Goal: Find specific page/section: Find specific page/section

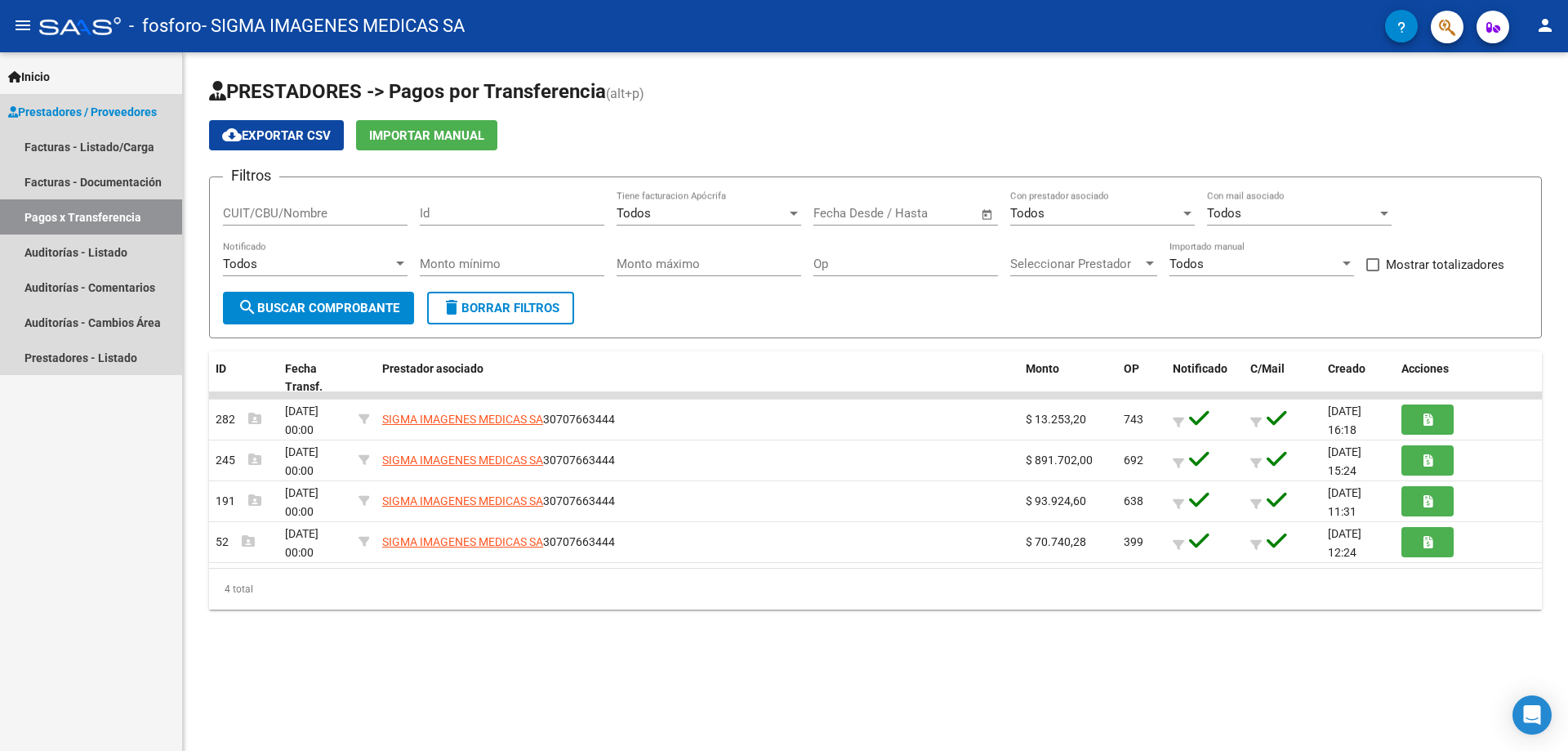
click at [124, 214] on link "Pagos x Transferencia" at bounding box center [91, 217] width 182 height 36
click at [118, 215] on link "Pagos x Transferencia" at bounding box center [91, 217] width 182 height 36
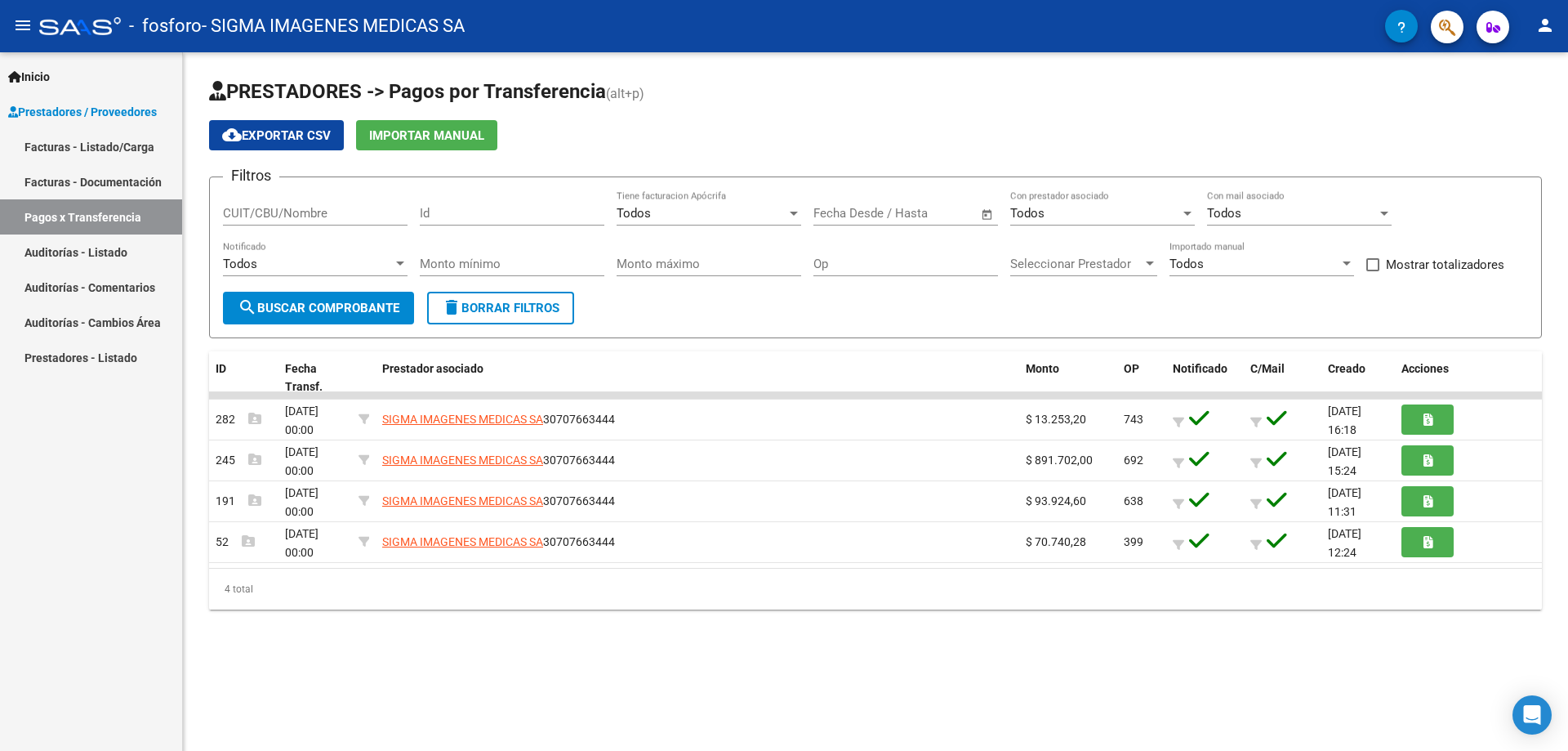
click at [83, 27] on div at bounding box center [80, 26] width 82 height 18
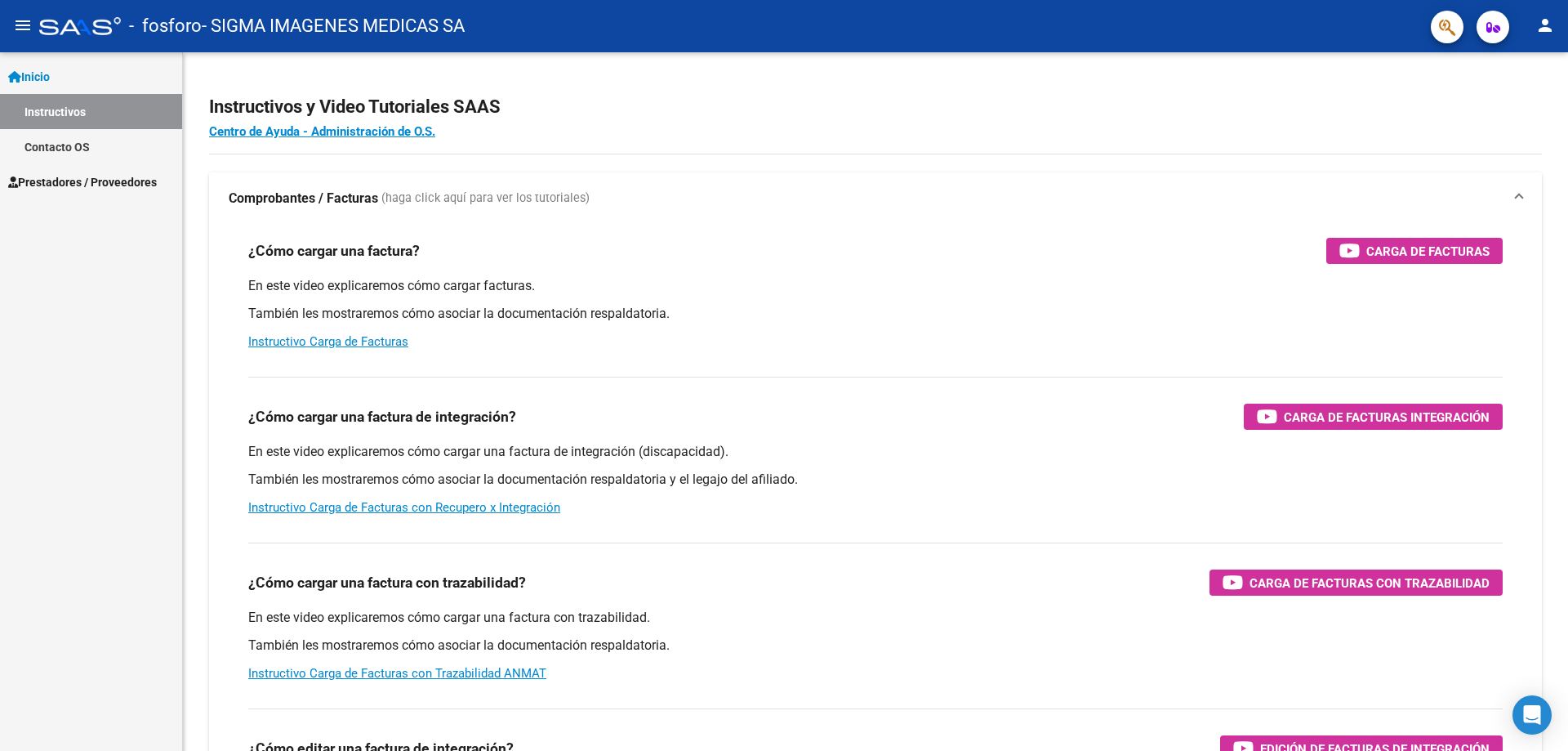
click at [98, 25] on div at bounding box center [80, 26] width 82 height 18
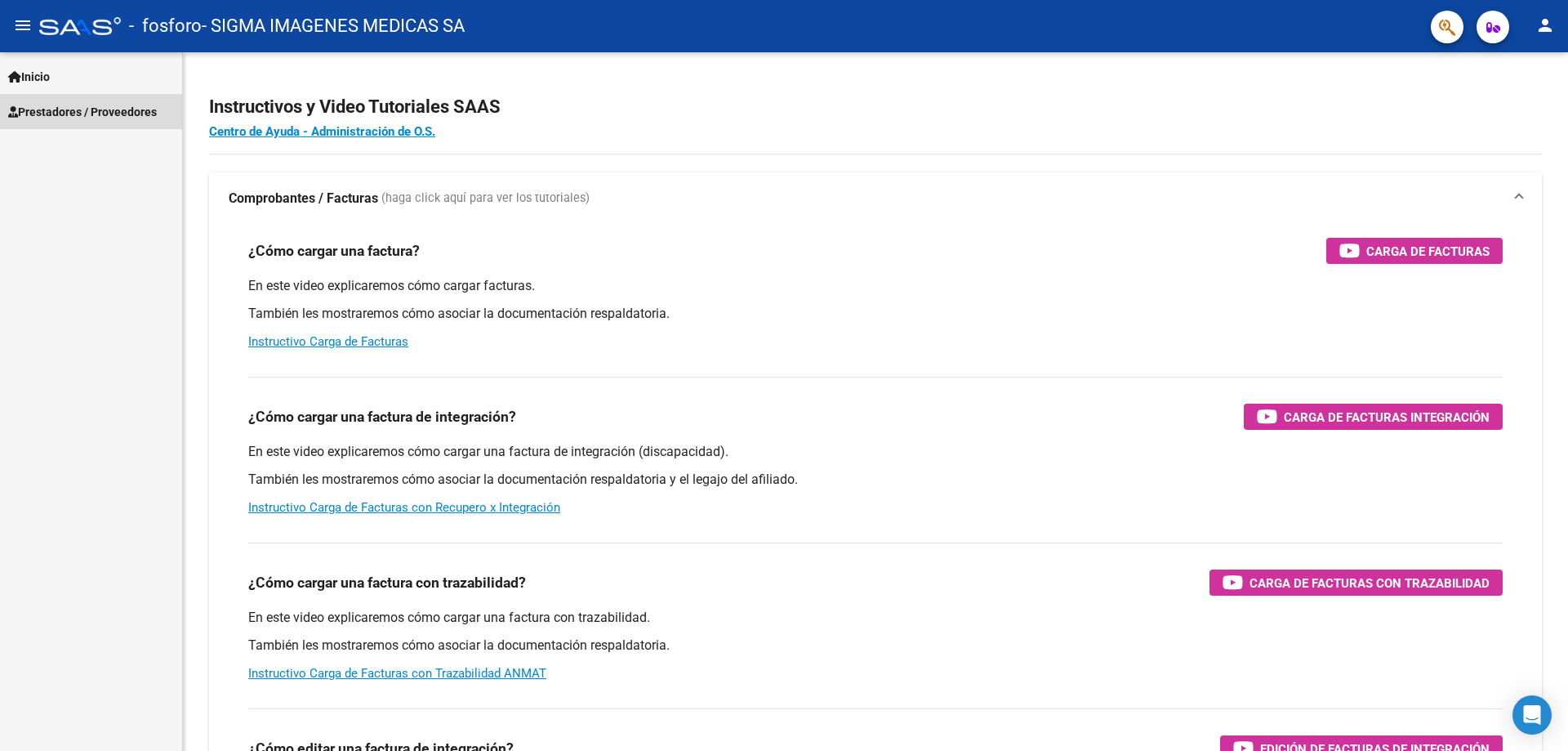
click at [69, 110] on span "Prestadores / Proveedores" at bounding box center [82, 112] width 149 height 18
click at [89, 112] on span "Prestadores / Proveedores" at bounding box center [82, 112] width 149 height 18
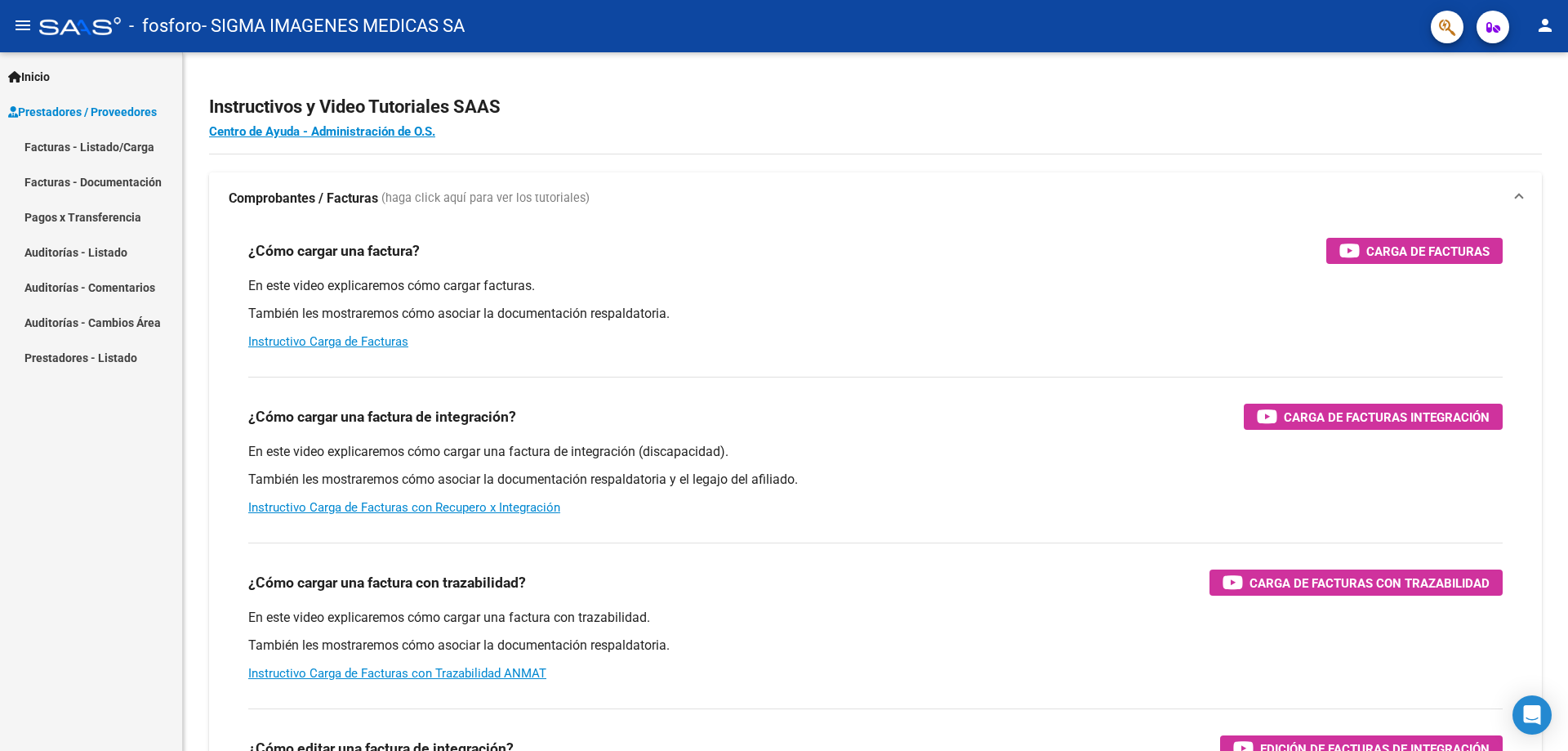
click at [138, 212] on link "Pagos x Transferencia" at bounding box center [91, 217] width 182 height 36
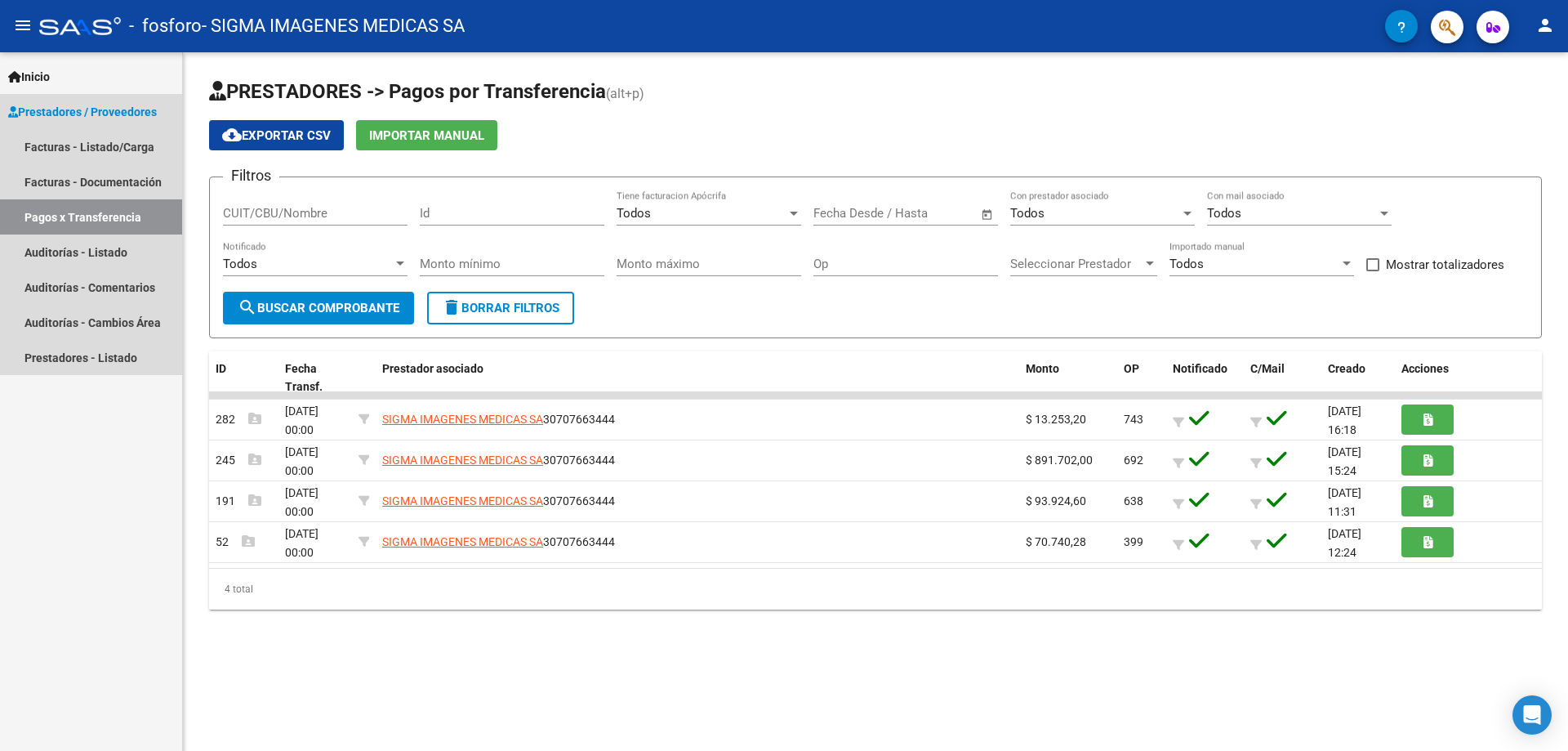
click at [131, 211] on link "Pagos x Transferencia" at bounding box center [91, 217] width 182 height 36
